Goal: Information Seeking & Learning: Understand process/instructions

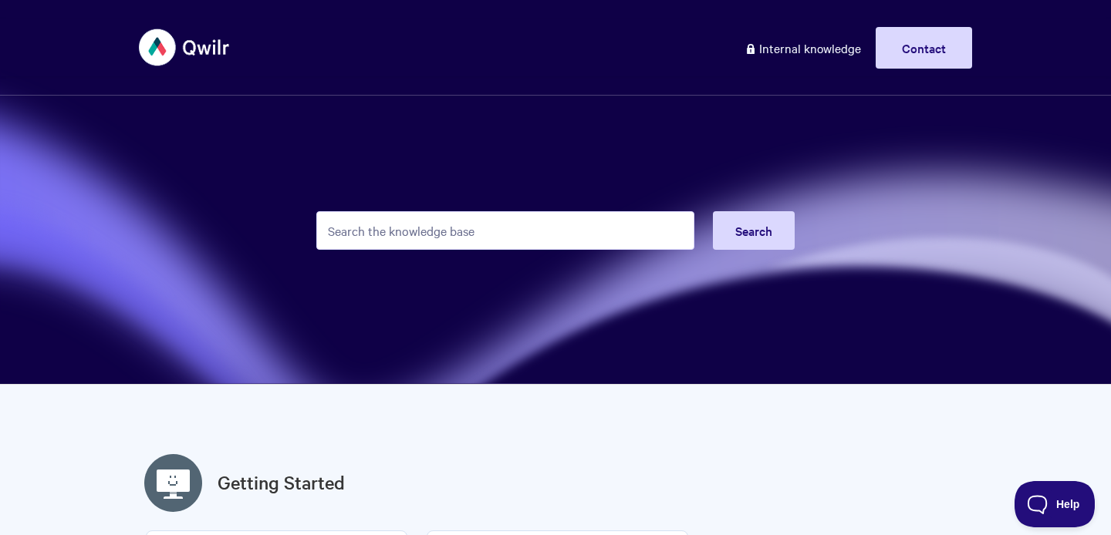
click at [548, 238] on input "Search the knowledge base" at bounding box center [505, 230] width 378 height 39
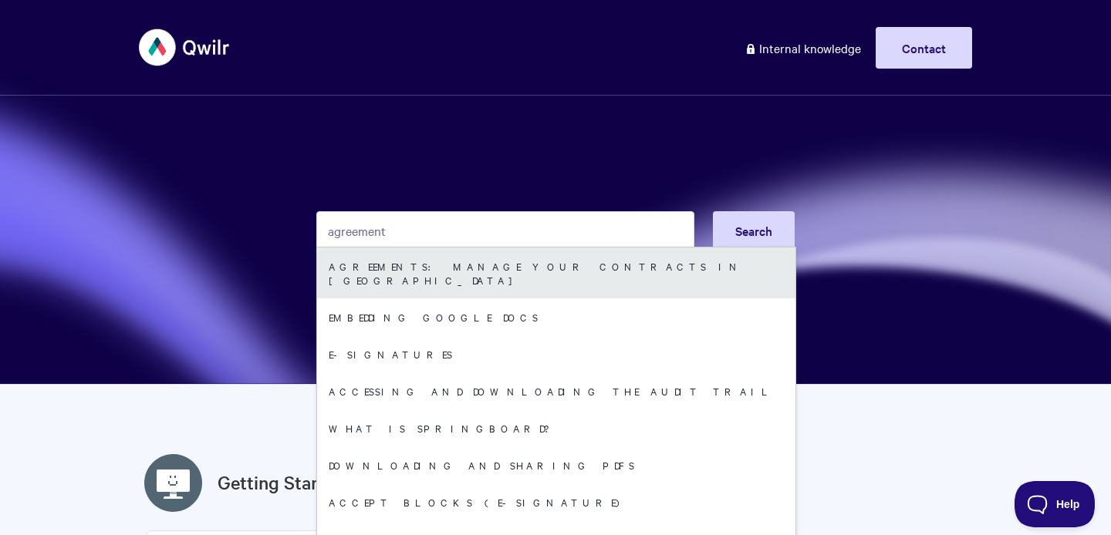
type input "agreement"
click at [549, 259] on link "Agreements: Manage your Contracts in [GEOGRAPHIC_DATA]" at bounding box center [556, 273] width 478 height 51
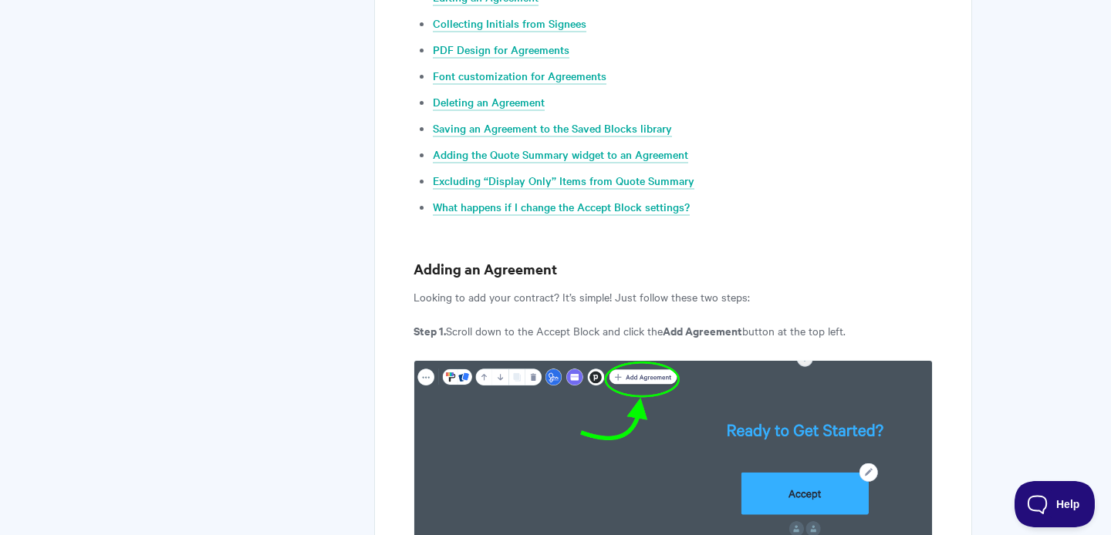
scroll to position [973, 0]
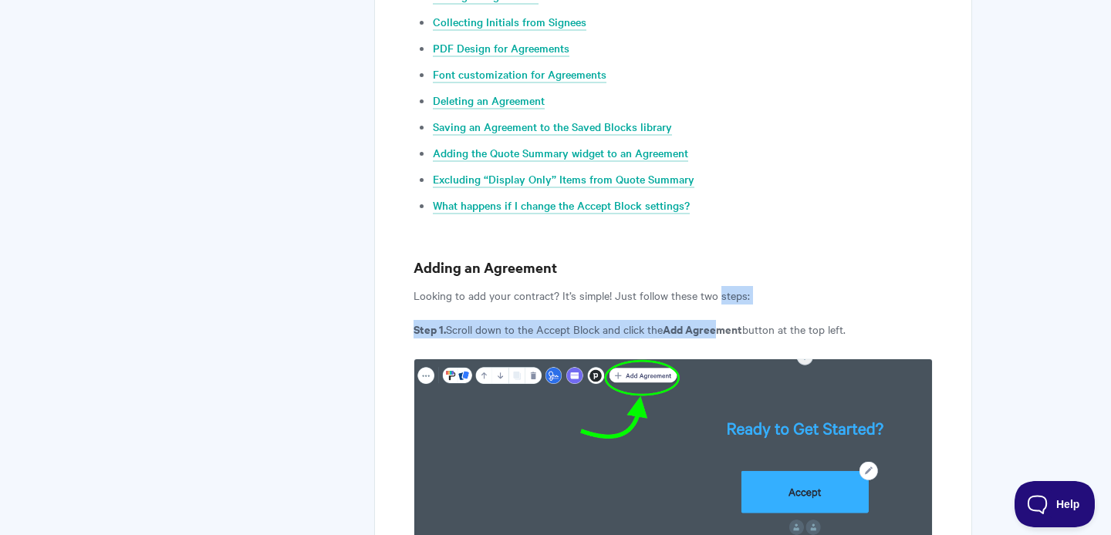
drag, startPoint x: 716, startPoint y: 298, endPoint x: 720, endPoint y: 328, distance: 30.3
click at [720, 328] on b "Add Agreement" at bounding box center [701, 329] width 79 height 16
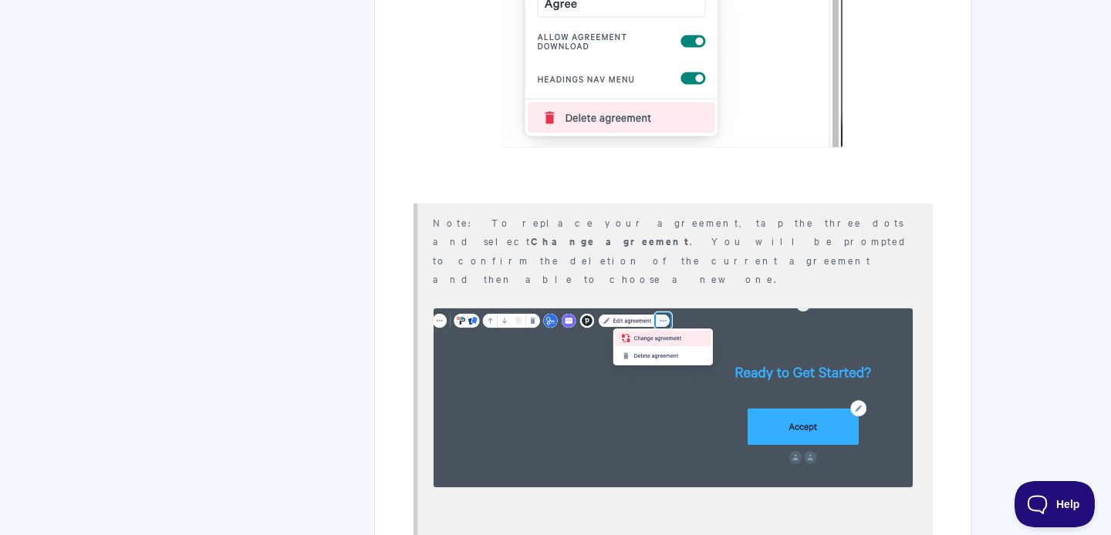
scroll to position [8415, 0]
